Goal: Information Seeking & Learning: Learn about a topic

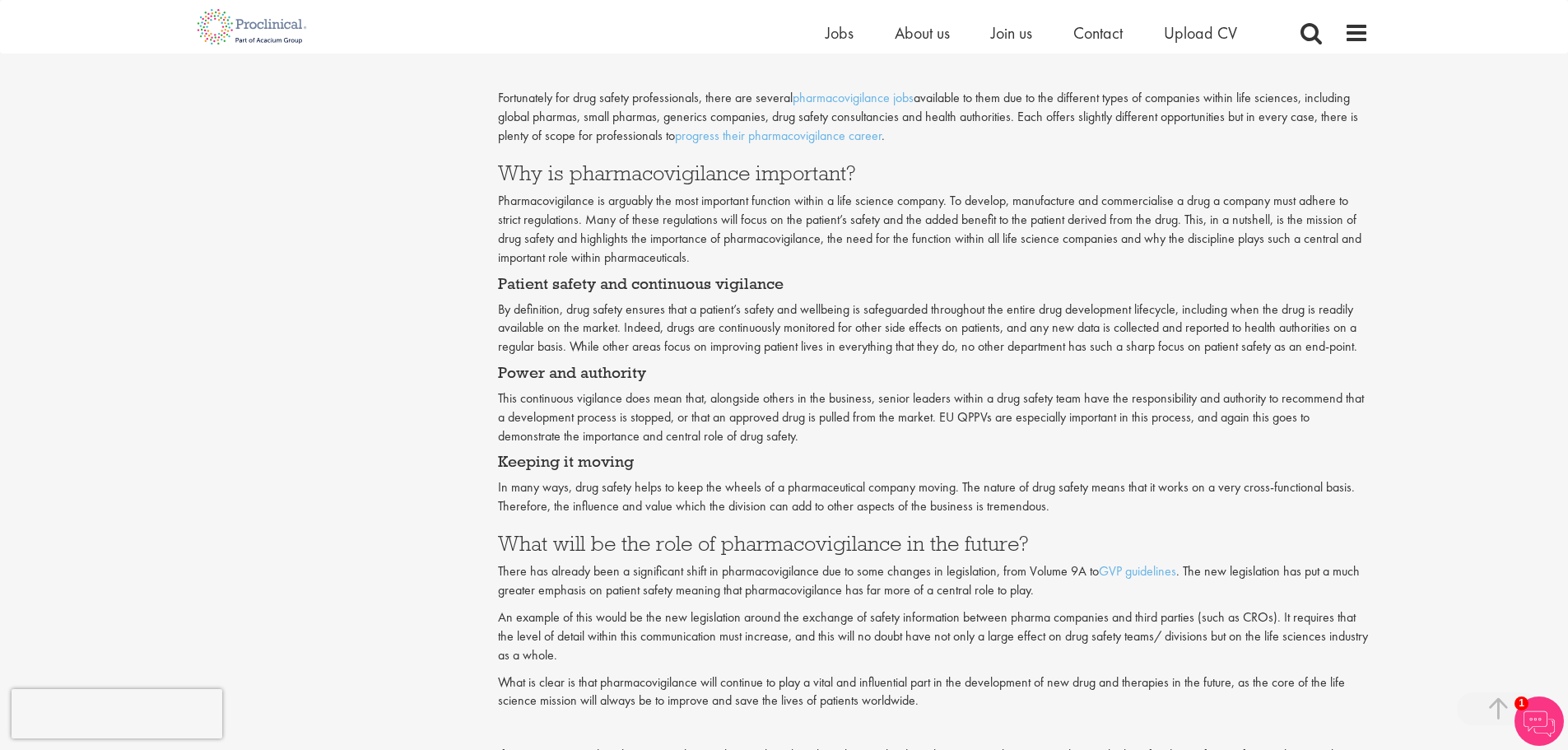
scroll to position [1482, 0]
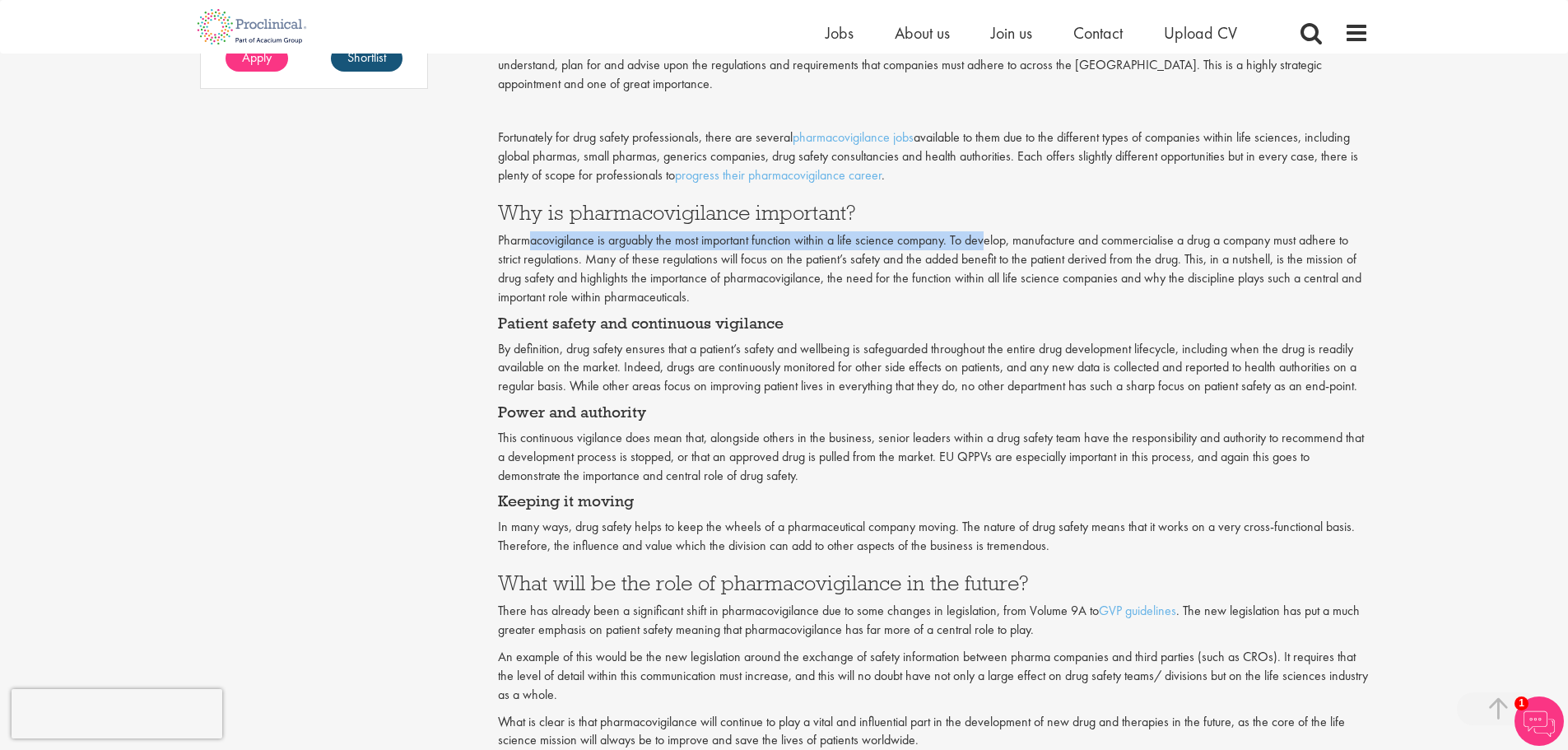
drag, startPoint x: 531, startPoint y: 243, endPoint x: 986, endPoint y: 241, distance: 455.0
click at [986, 241] on p "Pharmacovigilance is arguably the most important function within a life science…" at bounding box center [933, 268] width 871 height 75
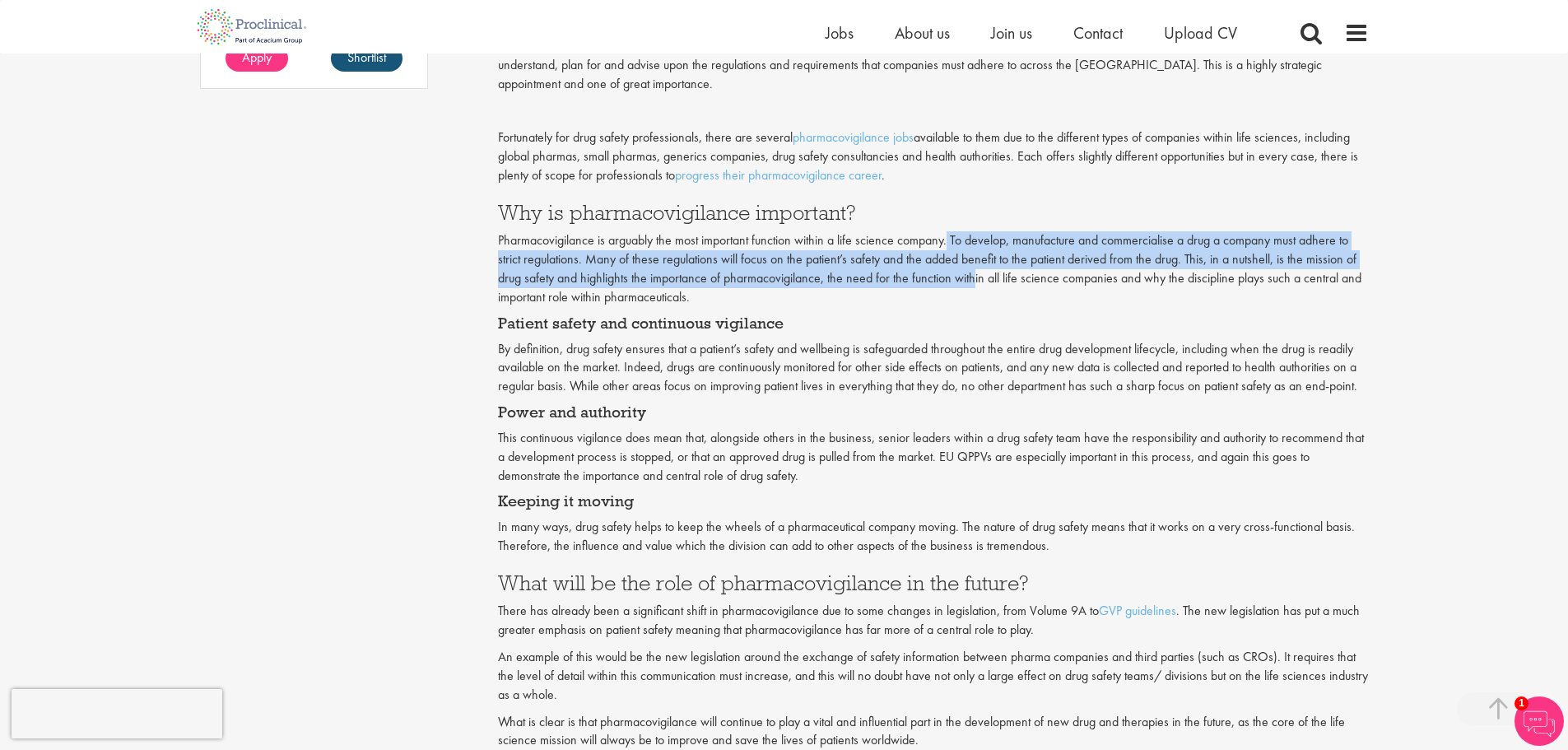
drag, startPoint x: 949, startPoint y: 240, endPoint x: 978, endPoint y: 270, distance: 41.7
click at [978, 270] on p "Pharmacovigilance is arguably the most important function within a life science…" at bounding box center [933, 268] width 871 height 75
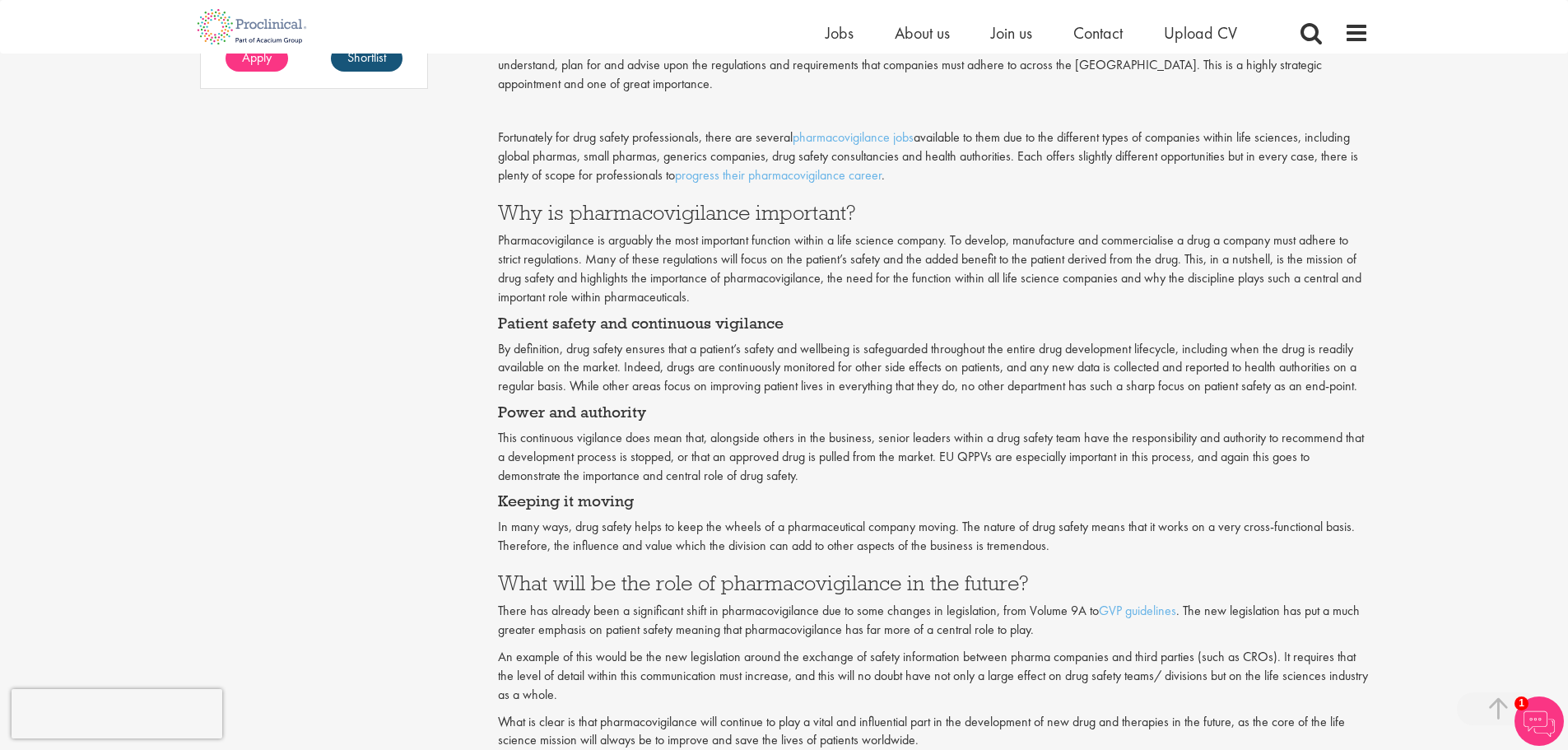
click at [529, 333] on div "Why is pharmacoviligance important? Pharmacovigilance is concerned with only tw…" at bounding box center [933, 4] width 871 height 1637
drag, startPoint x: 520, startPoint y: 355, endPoint x: 766, endPoint y: 352, distance: 246.0
click at [766, 352] on p "By definition, drug safety ensures that a patient’s safety and wellbeing is saf…" at bounding box center [933, 369] width 871 height 57
click at [754, 405] on h4 "Power and authority" at bounding box center [933, 412] width 871 height 17
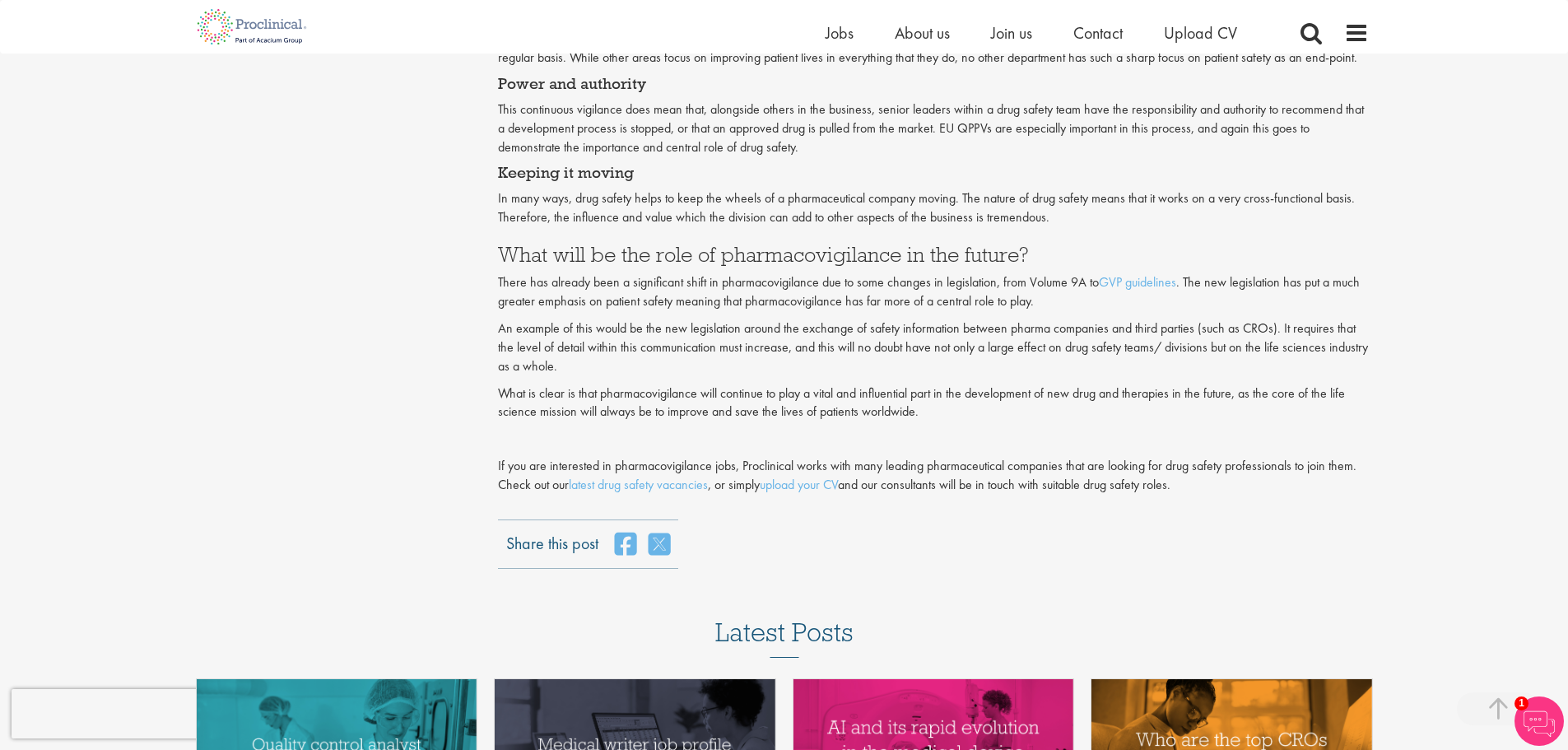
scroll to position [1812, 0]
